Goal: Task Accomplishment & Management: Use online tool/utility

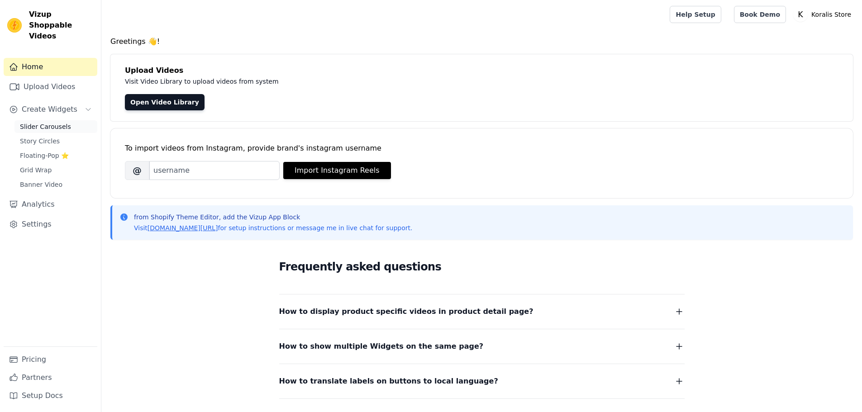
click at [67, 120] on link "Slider Carousels" at bounding box center [55, 126] width 83 height 13
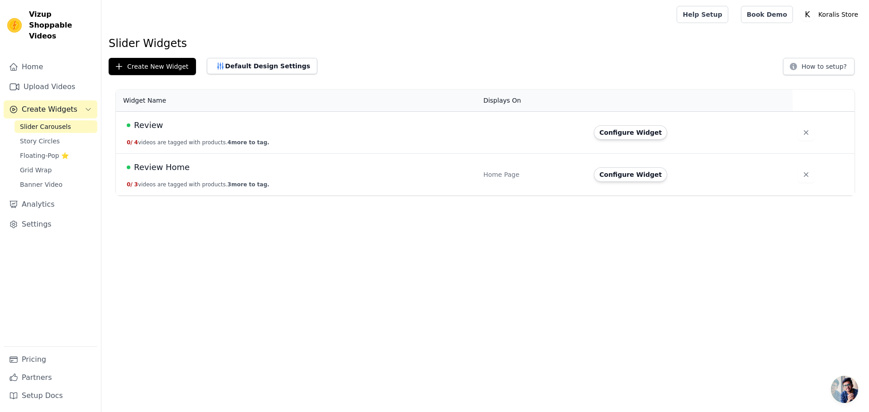
click at [154, 165] on span "Review Home" at bounding box center [162, 167] width 56 height 13
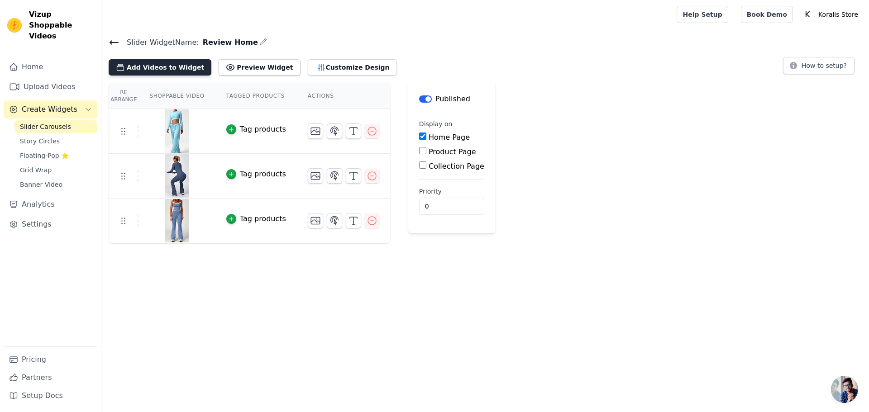
click at [159, 64] on button "Add Videos to Widget" at bounding box center [160, 67] width 103 height 16
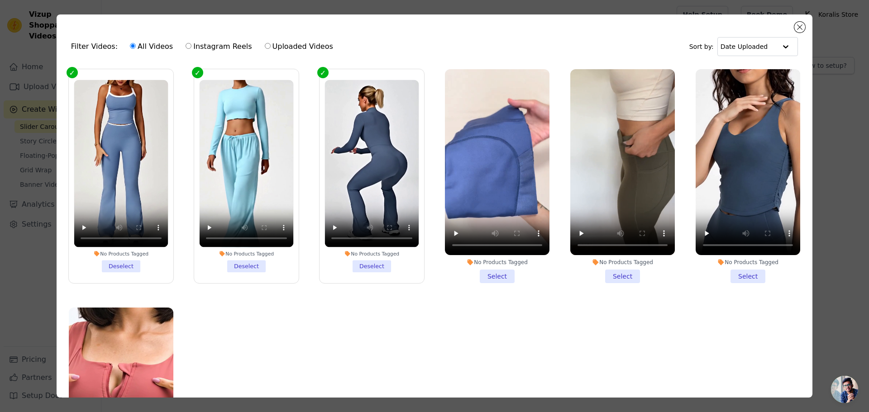
click at [272, 48] on label "Uploaded Videos" at bounding box center [298, 47] width 69 height 12
click at [271, 48] on input "Uploaded Videos" at bounding box center [268, 46] width 6 height 6
radio input "true"
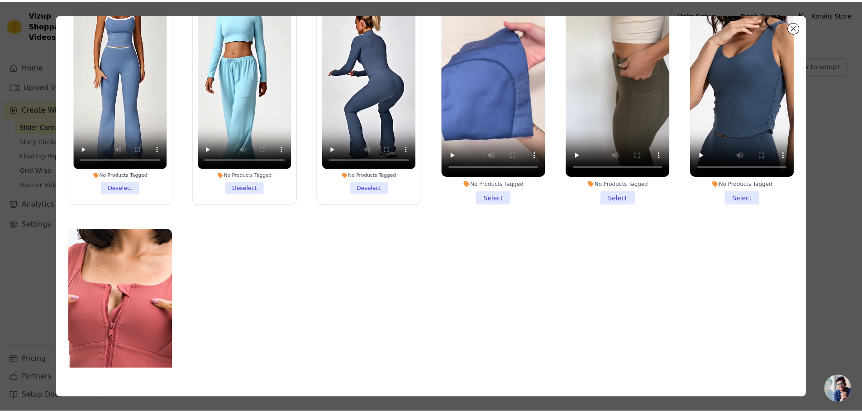
scroll to position [91, 0]
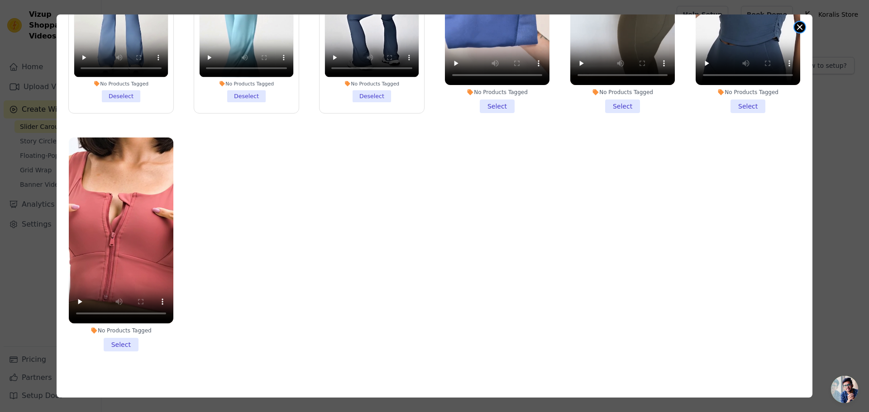
click at [801, 25] on button "Close modal" at bounding box center [799, 27] width 11 height 11
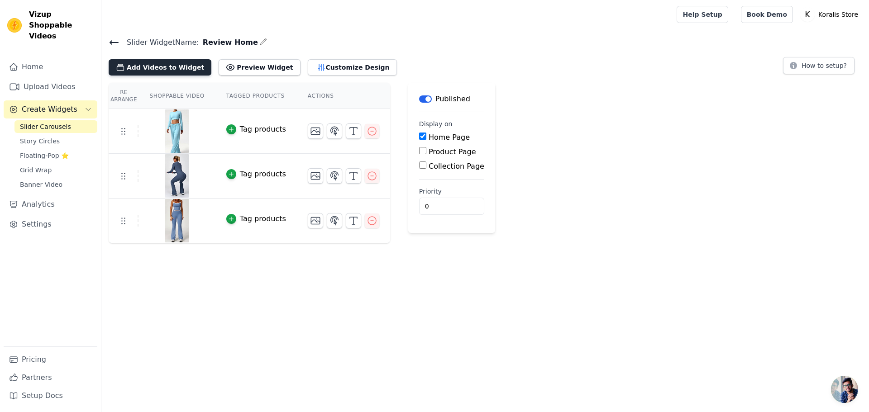
click at [167, 63] on button "Add Videos to Widget" at bounding box center [160, 67] width 103 height 16
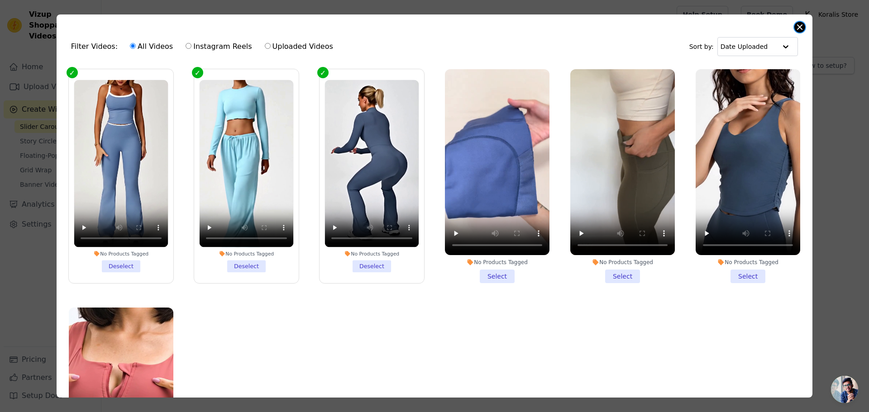
click at [797, 24] on button "Close modal" at bounding box center [799, 27] width 11 height 11
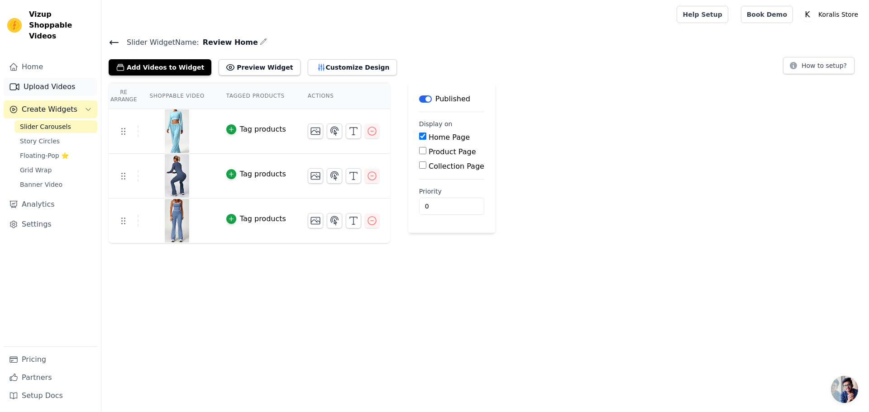
click at [48, 78] on link "Upload Videos" at bounding box center [51, 87] width 94 height 18
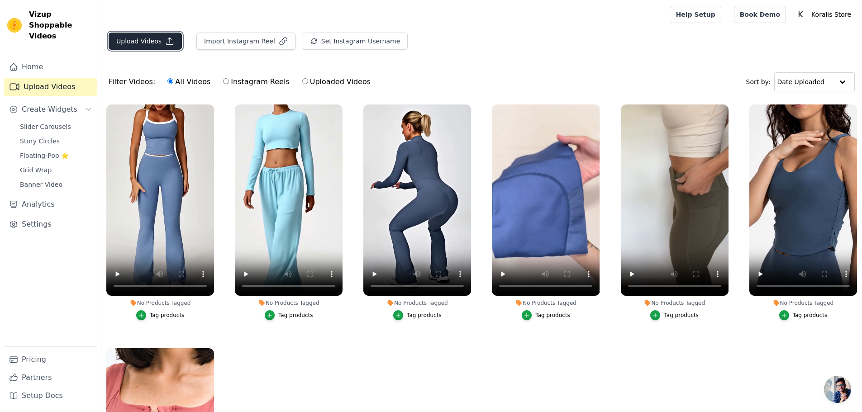
click at [138, 33] on button "Upload Videos" at bounding box center [145, 41] width 73 height 17
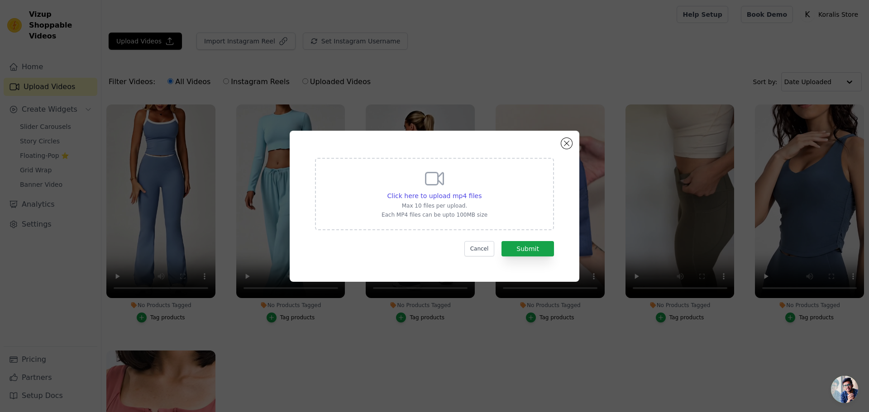
drag, startPoint x: 473, startPoint y: 181, endPoint x: 469, endPoint y: 179, distance: 4.7
click at [470, 180] on div "Click here to upload mp4 files Max 10 files per upload. Each MP4 files can be u…" at bounding box center [434, 193] width 106 height 51
click at [481, 191] on input "Click here to upload mp4 files Max 10 files per upload. Each MP4 files can be u…" at bounding box center [481, 191] width 0 height 0
click at [414, 176] on div "Click here to upload mp4 files Max 10 files per upload. Each MP4 files can be u…" at bounding box center [434, 193] width 106 height 51
click at [481, 191] on input "Click here to upload mp4 files Max 10 files per upload. Each MP4 files can be u…" at bounding box center [481, 191] width 0 height 0
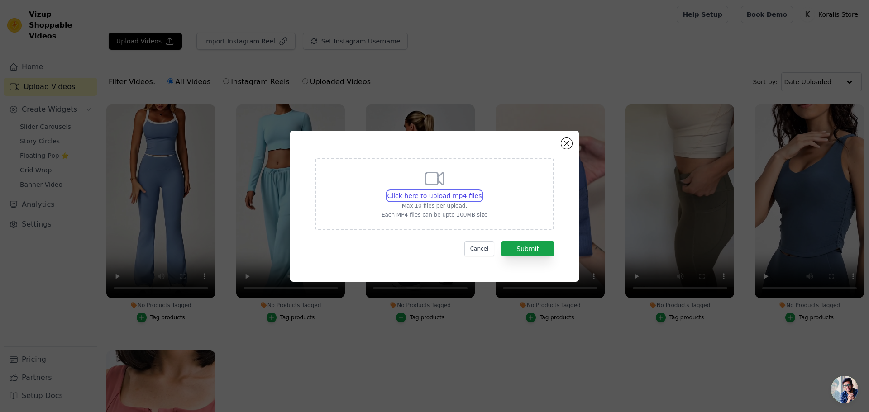
type input "C:\fakepath\Pilates_Video_Demonstrates_Fabric_Comfort (1) (online-video-cutter.…"
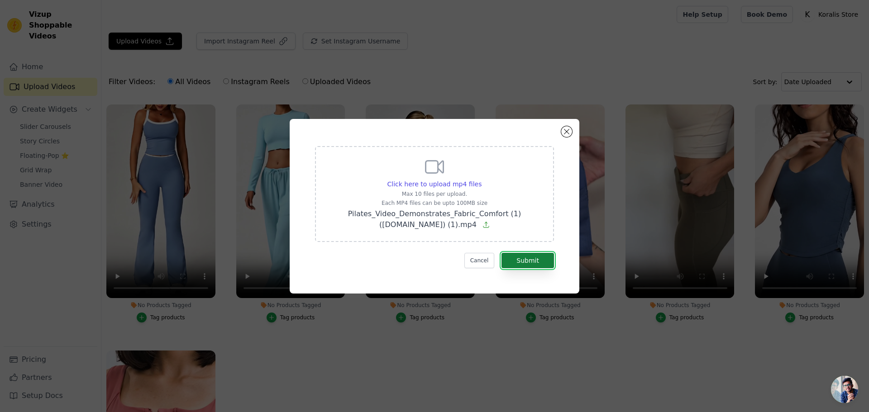
click at [533, 260] on button "Submit" at bounding box center [527, 260] width 52 height 15
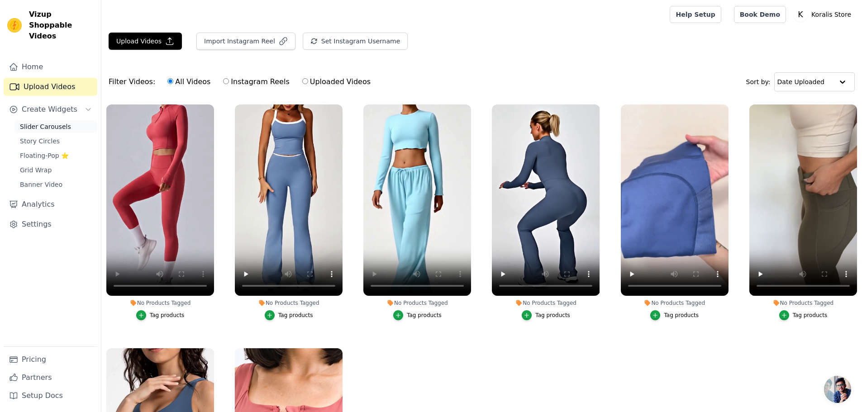
click at [38, 122] on span "Slider Carousels" at bounding box center [45, 126] width 51 height 9
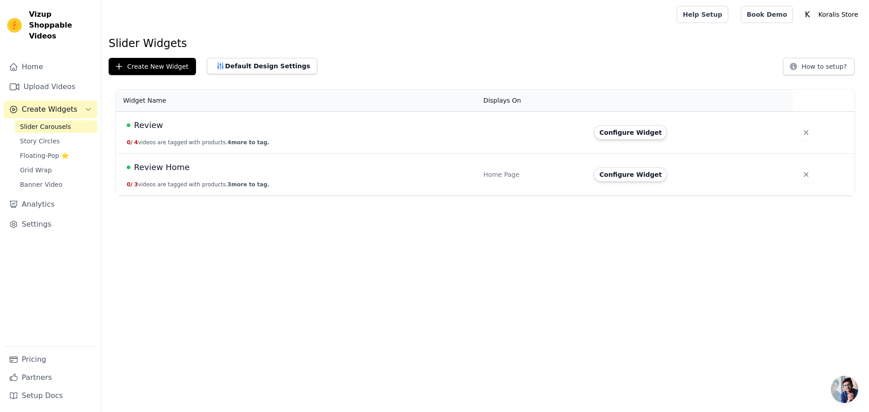
click at [147, 165] on span "Review Home" at bounding box center [162, 167] width 56 height 13
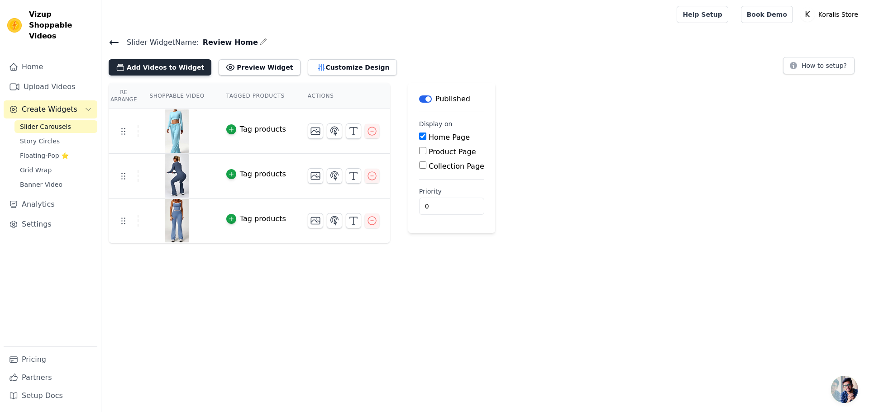
click at [164, 69] on button "Add Videos to Widget" at bounding box center [160, 67] width 103 height 16
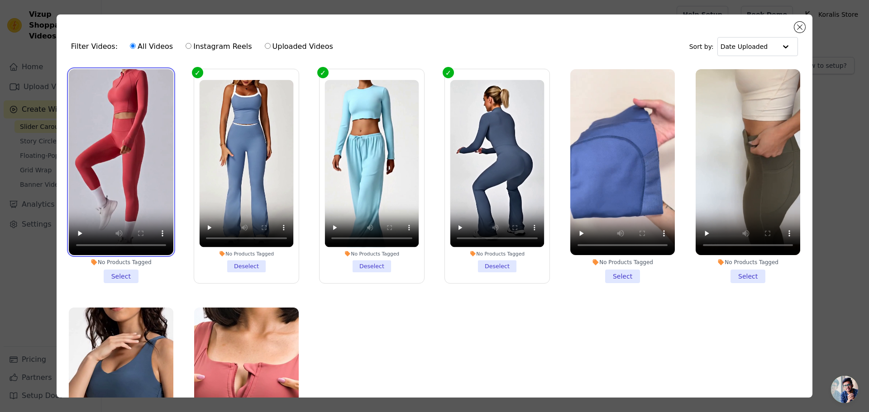
click at [124, 106] on video at bounding box center [121, 162] width 105 height 186
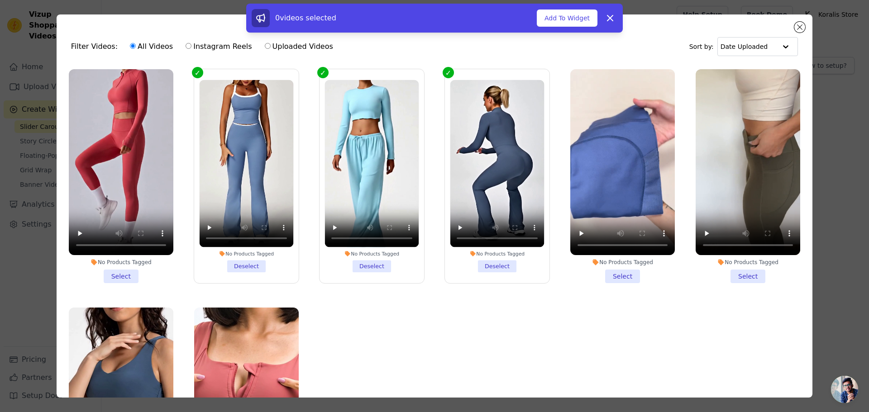
click at [115, 270] on li "No Products Tagged Select" at bounding box center [121, 176] width 105 height 214
click at [0, 0] on input "No Products Tagged Select" at bounding box center [0, 0] width 0 height 0
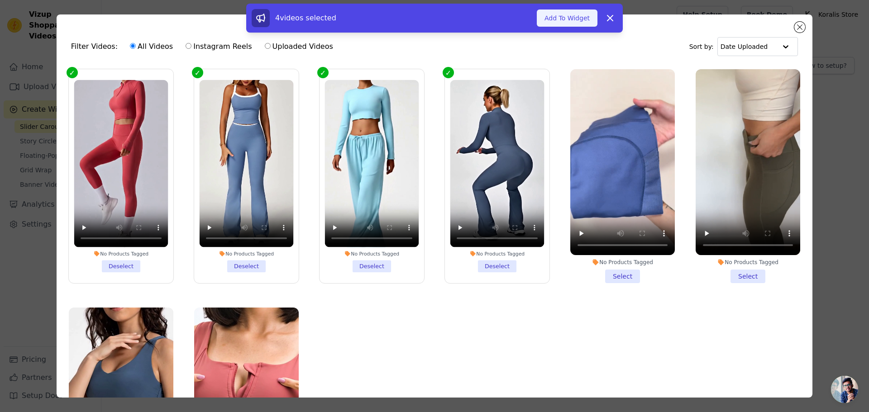
click at [581, 18] on button "Add To Widget" at bounding box center [567, 18] width 61 height 17
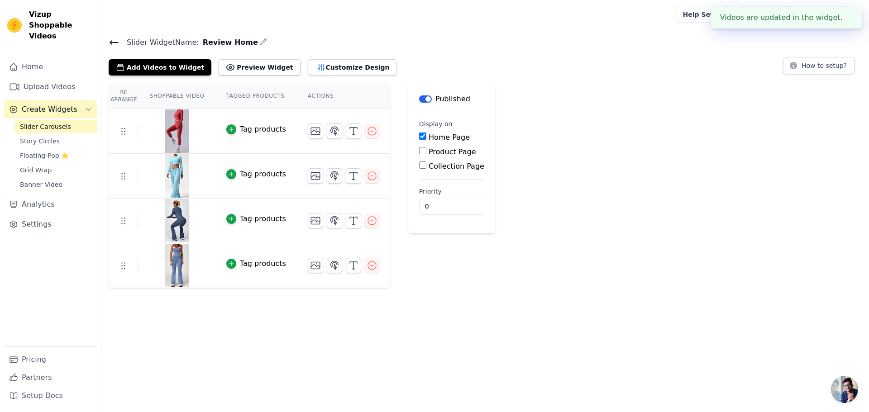
drag, startPoint x: 537, startPoint y: 38, endPoint x: 747, endPoint y: 38, distance: 210.8
click at [537, 38] on h4 "Slider Widget Name: Review Home" at bounding box center [485, 42] width 753 height 12
click at [849, 17] on button "✖" at bounding box center [847, 17] width 10 height 11
